Goal: Information Seeking & Learning: Understand process/instructions

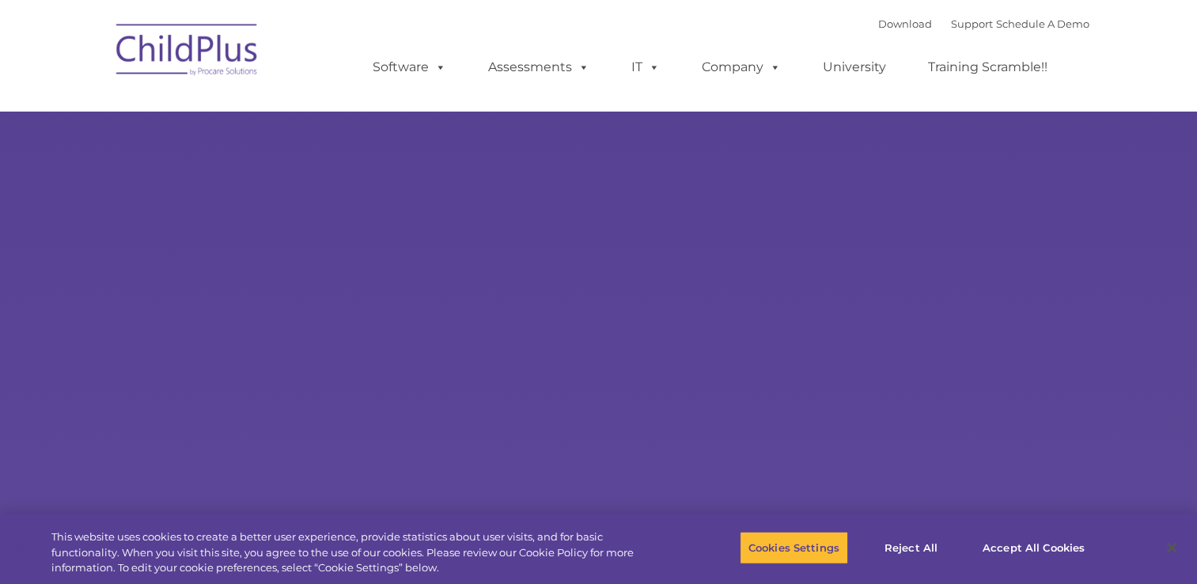
select select "MEDIUM"
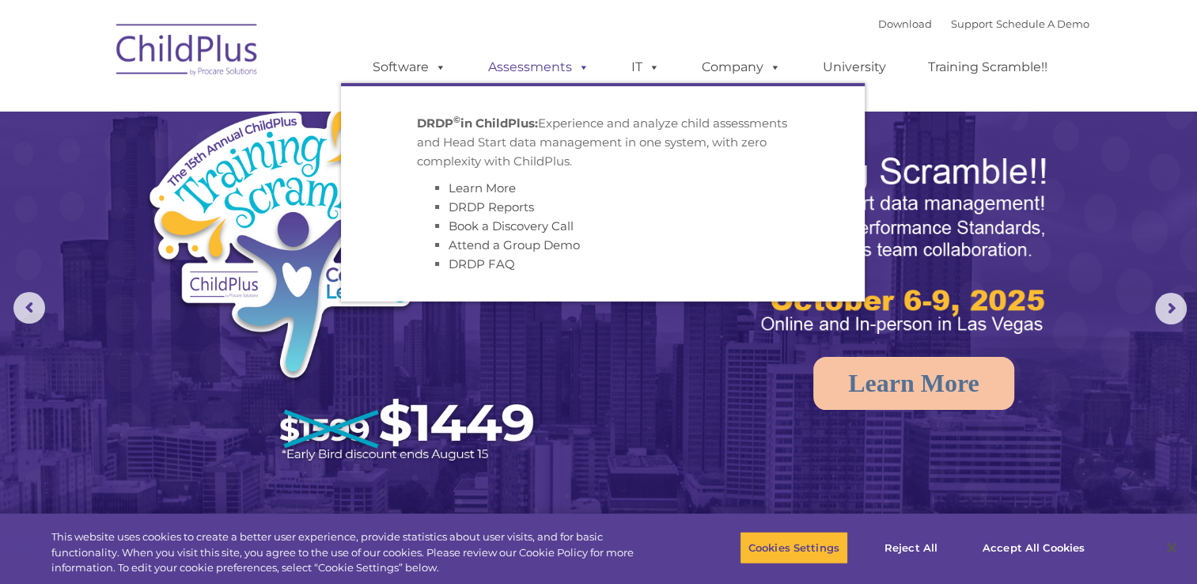
click at [572, 66] on span at bounding box center [580, 66] width 17 height 15
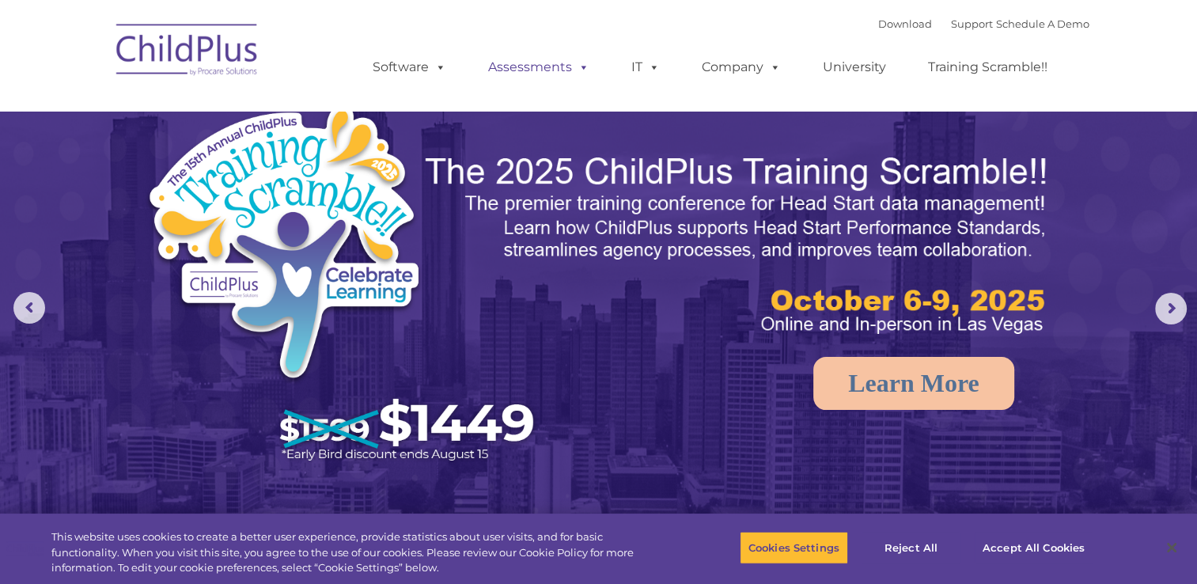
click at [585, 70] on span at bounding box center [580, 66] width 17 height 15
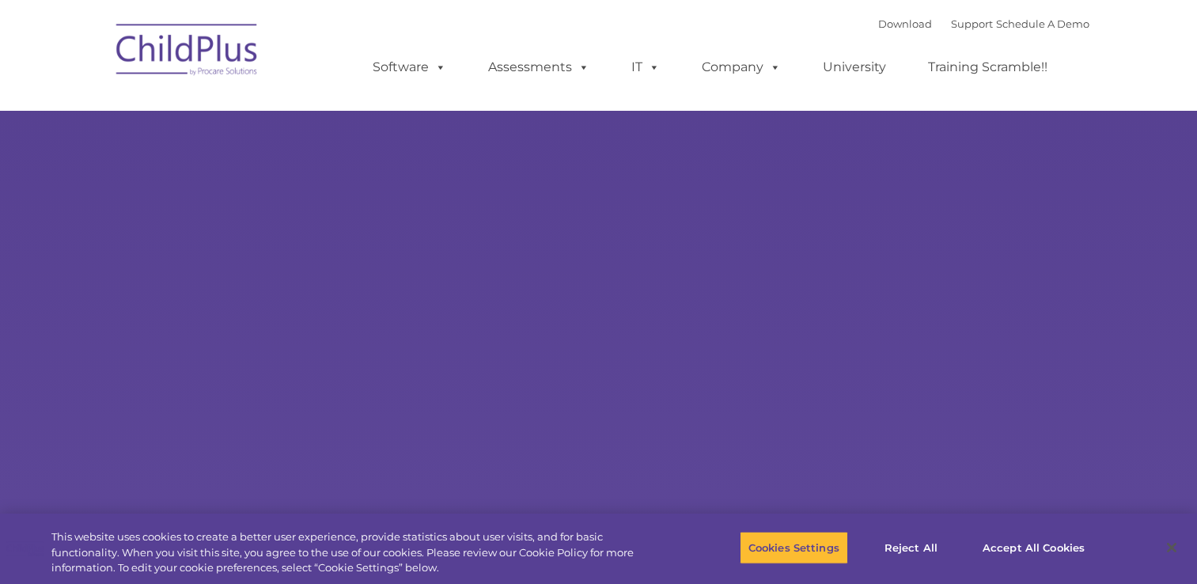
type input ""
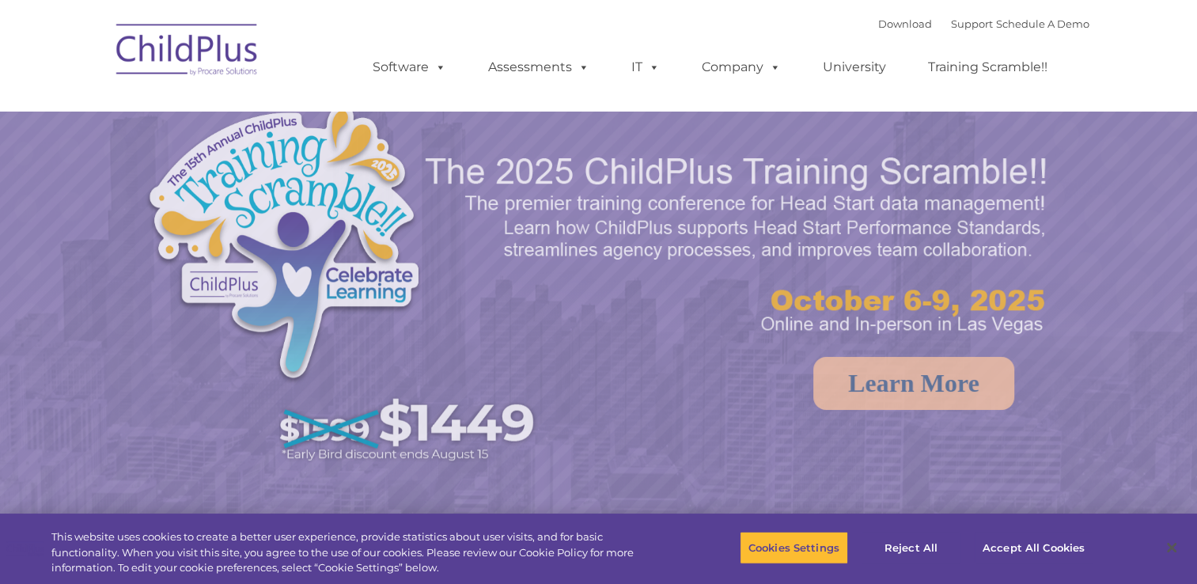
select select "MEDIUM"
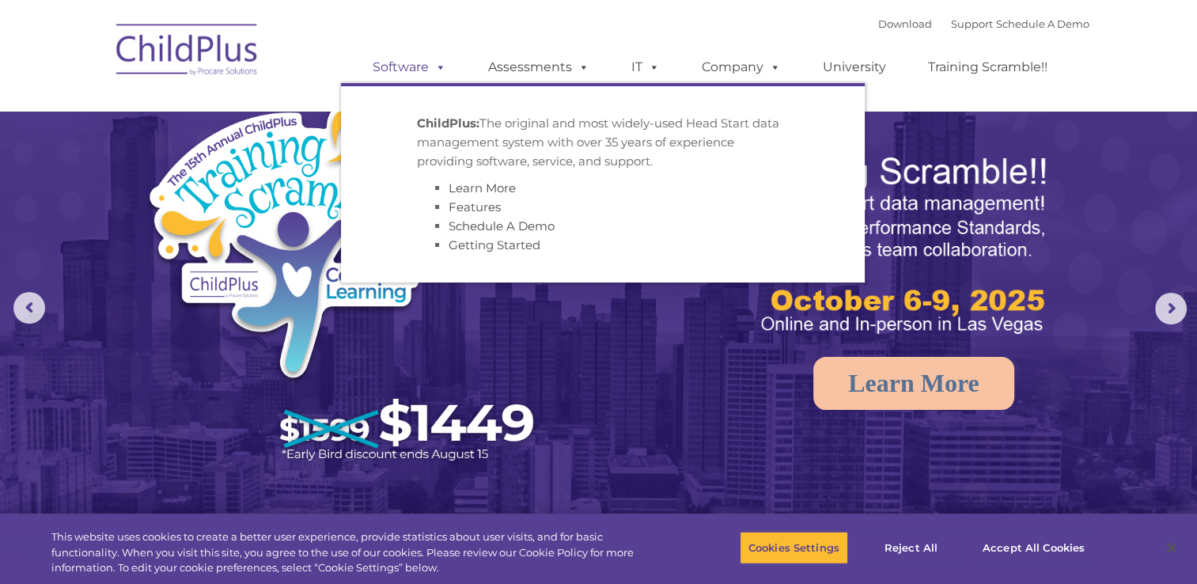
click at [407, 67] on link "Software" at bounding box center [409, 67] width 105 height 32
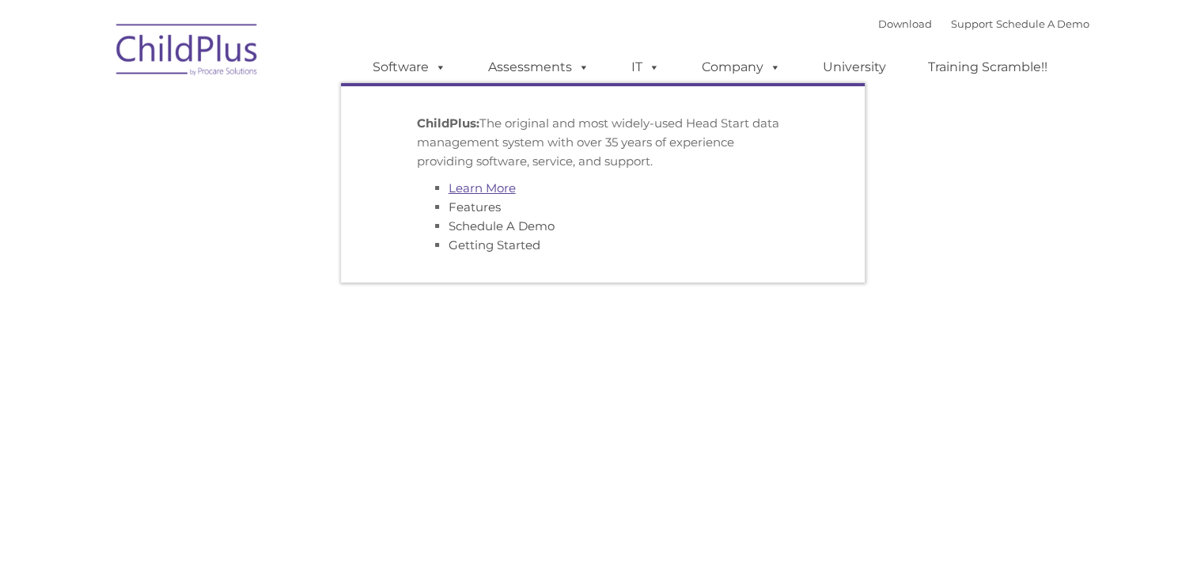
type input ""
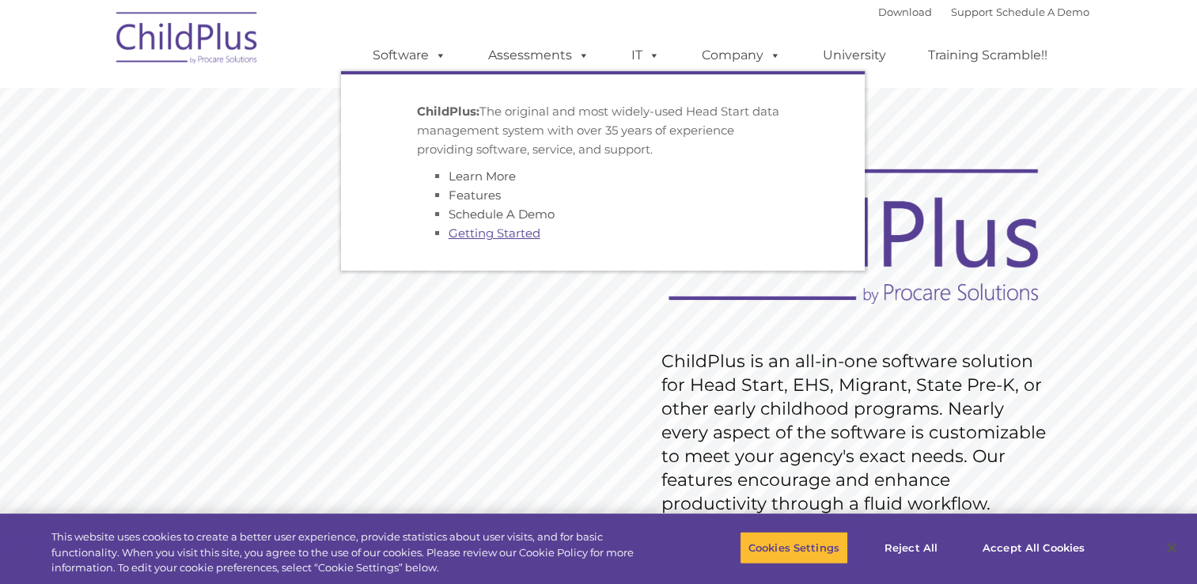
click at [470, 241] on link "Getting Started" at bounding box center [495, 233] width 92 height 15
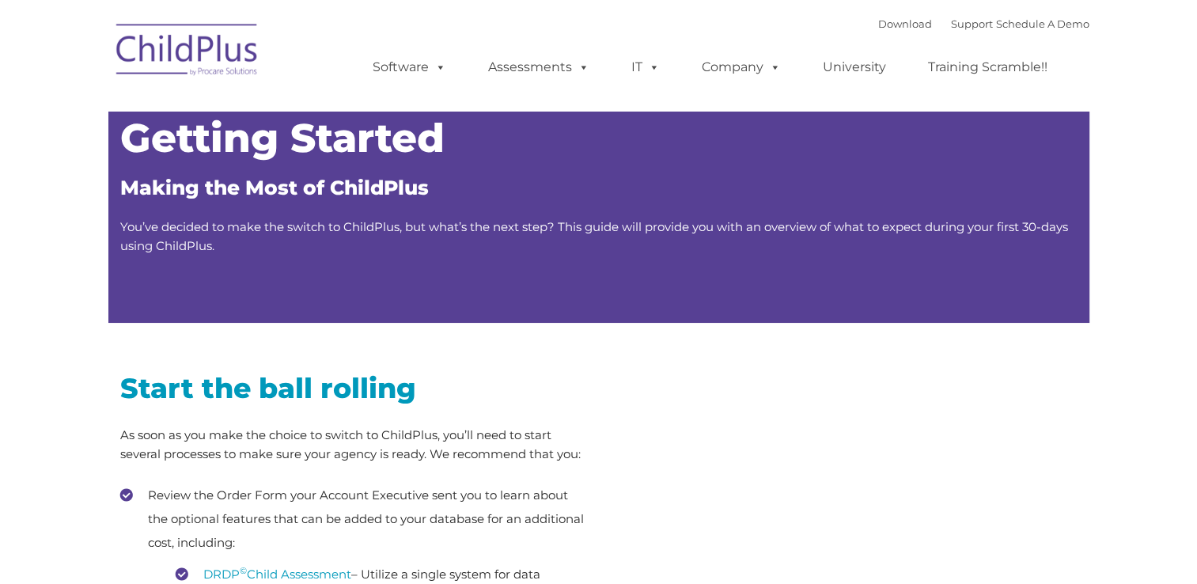
type input ""
